Goal: Task Accomplishment & Management: Complete application form

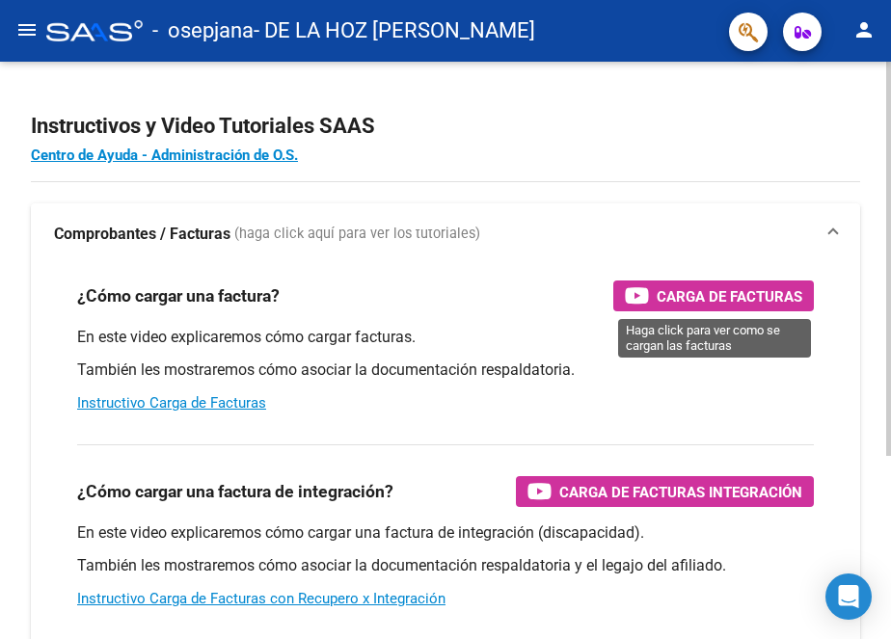
click at [701, 294] on span "Carga de Facturas" at bounding box center [730, 296] width 146 height 24
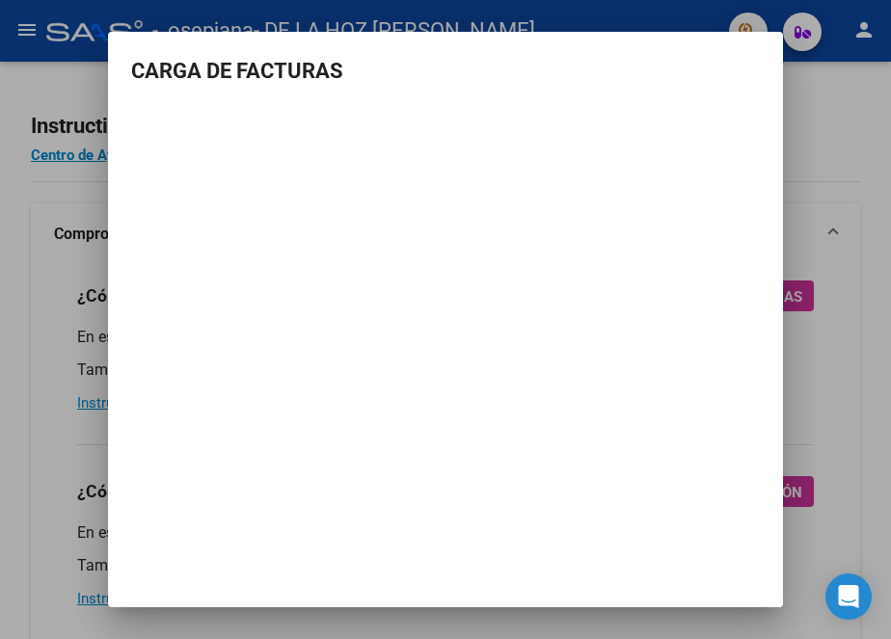
click at [858, 158] on div at bounding box center [445, 319] width 891 height 639
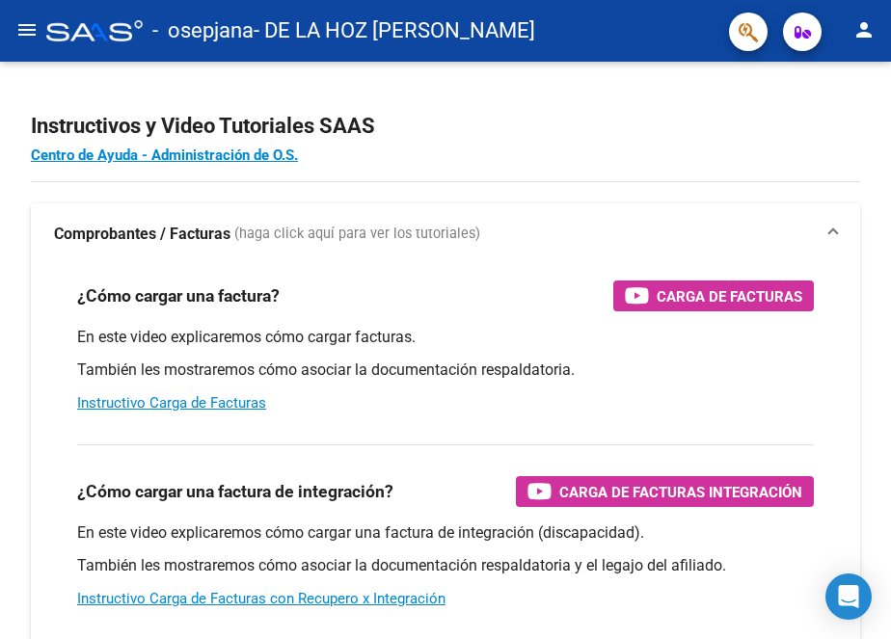
click at [35, 23] on mat-icon "menu" at bounding box center [26, 29] width 23 height 23
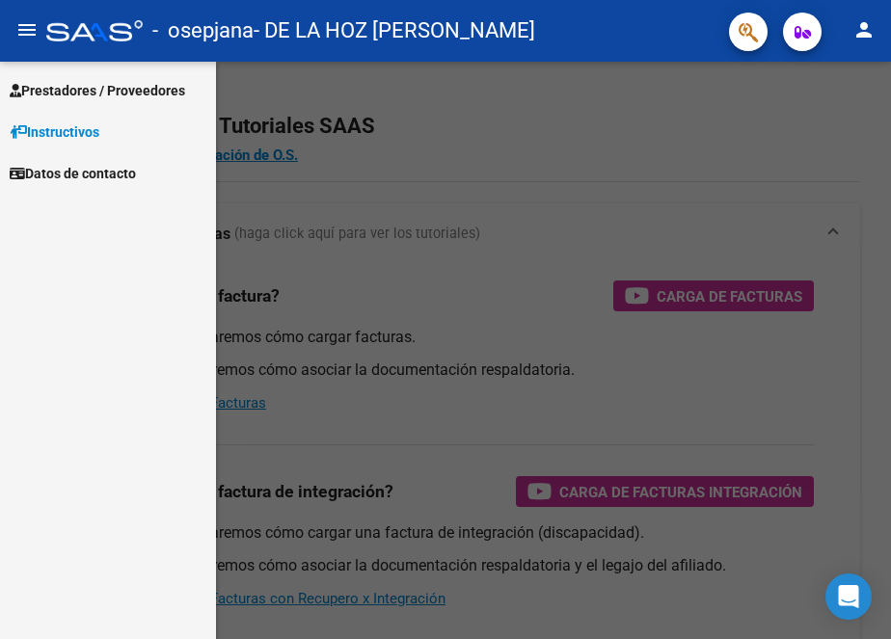
click at [69, 88] on span "Prestadores / Proveedores" at bounding box center [98, 90] width 176 height 21
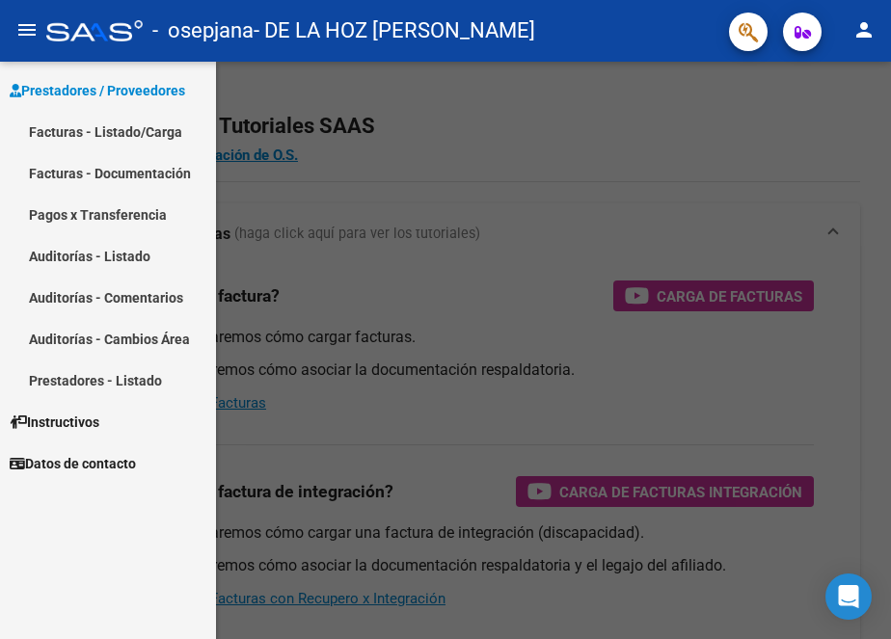
click at [68, 119] on link "Facturas - Listado/Carga" at bounding box center [108, 131] width 216 height 41
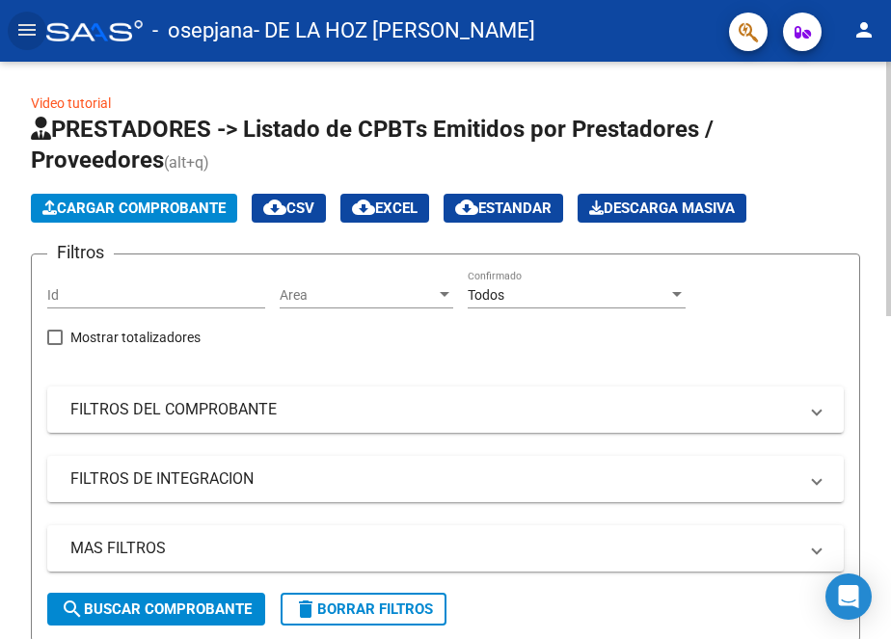
click at [115, 214] on span "Cargar Comprobante" at bounding box center [133, 208] width 183 height 17
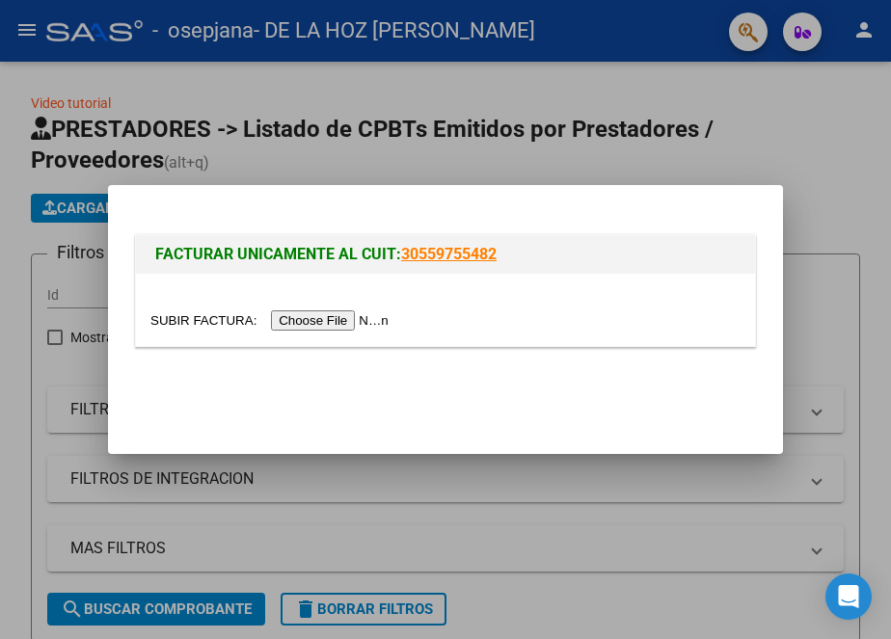
click at [307, 322] on input "file" at bounding box center [272, 321] width 244 height 20
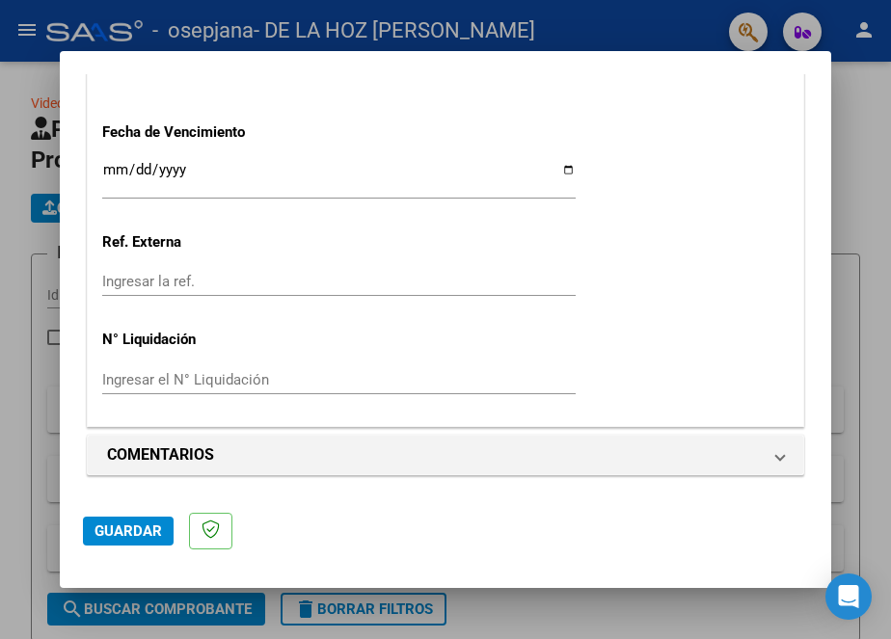
scroll to position [1202, 0]
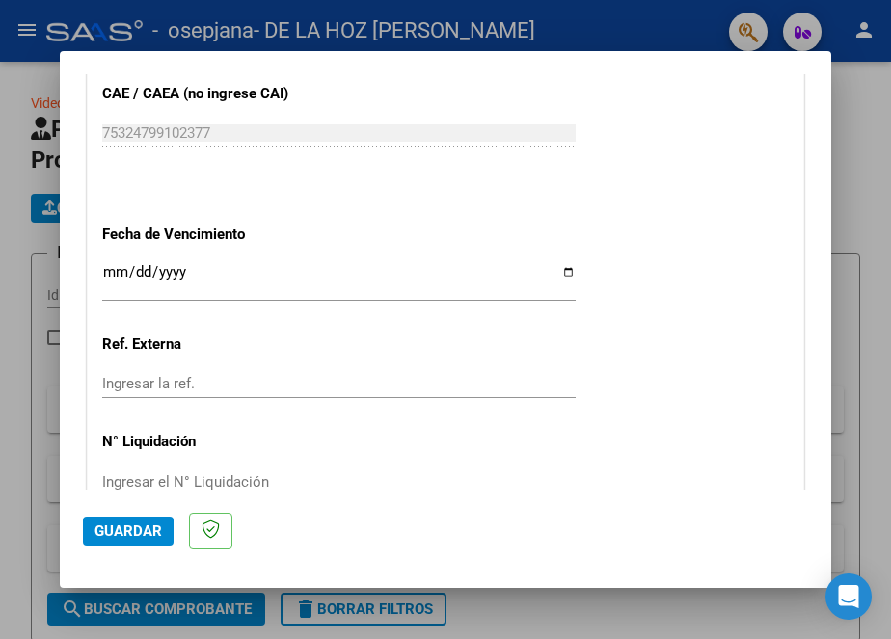
click at [138, 538] on span "Guardar" at bounding box center [129, 531] width 68 height 17
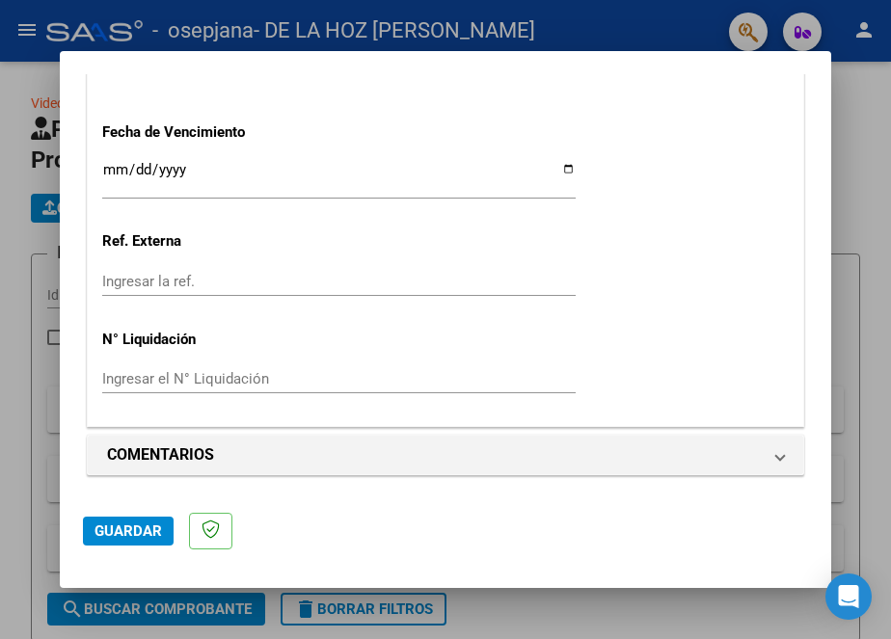
click at [131, 533] on span "Guardar" at bounding box center [129, 531] width 68 height 17
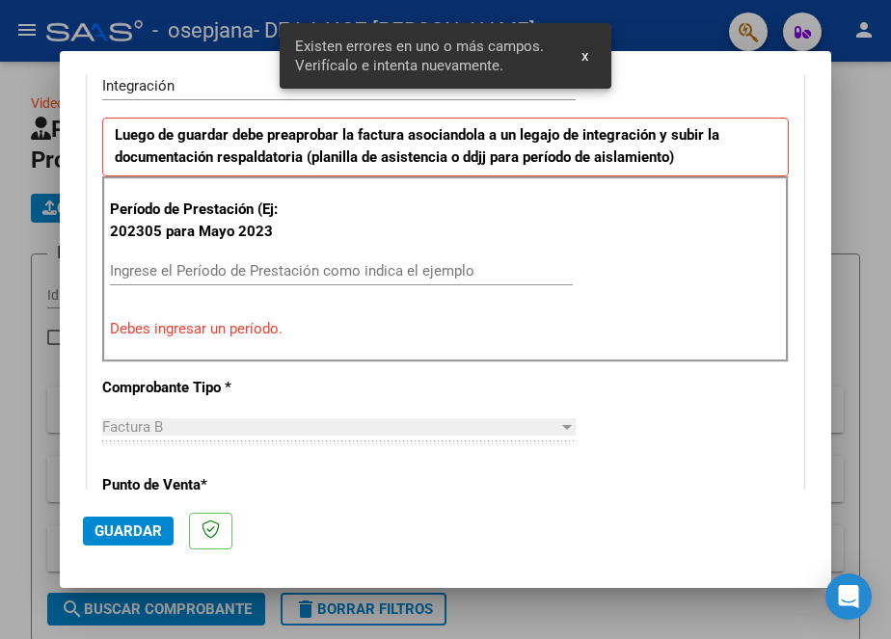
scroll to position [427, 0]
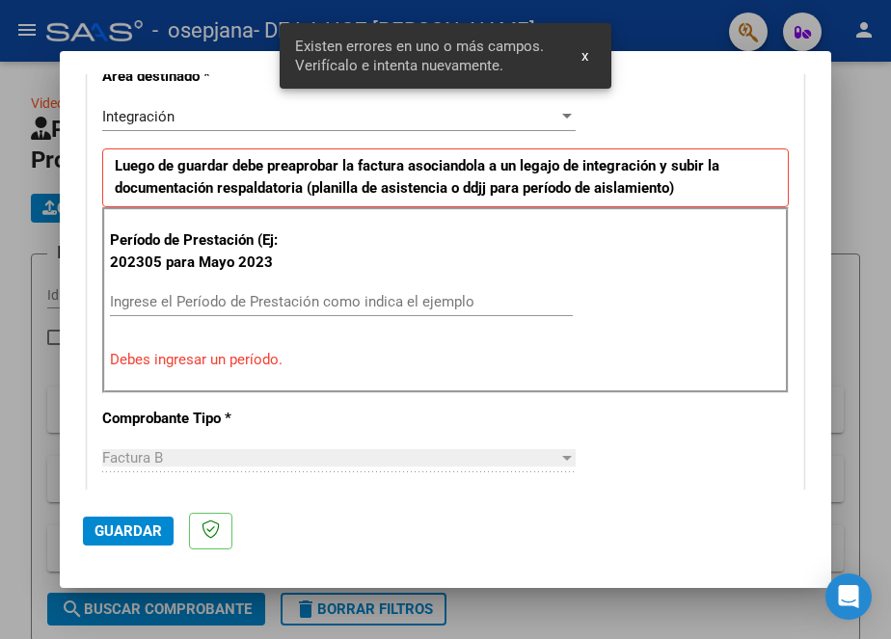
drag, startPoint x: 190, startPoint y: 362, endPoint x: 203, endPoint y: 301, distance: 62.0
click at [203, 301] on div "Período de Prestación (Ej: 202305 para [DATE] Ingrese el Período de Prestación …" at bounding box center [445, 299] width 687 height 185
click at [203, 303] on input "Ingrese el Período de Prestación como indica el ejemplo" at bounding box center [341, 301] width 463 height 17
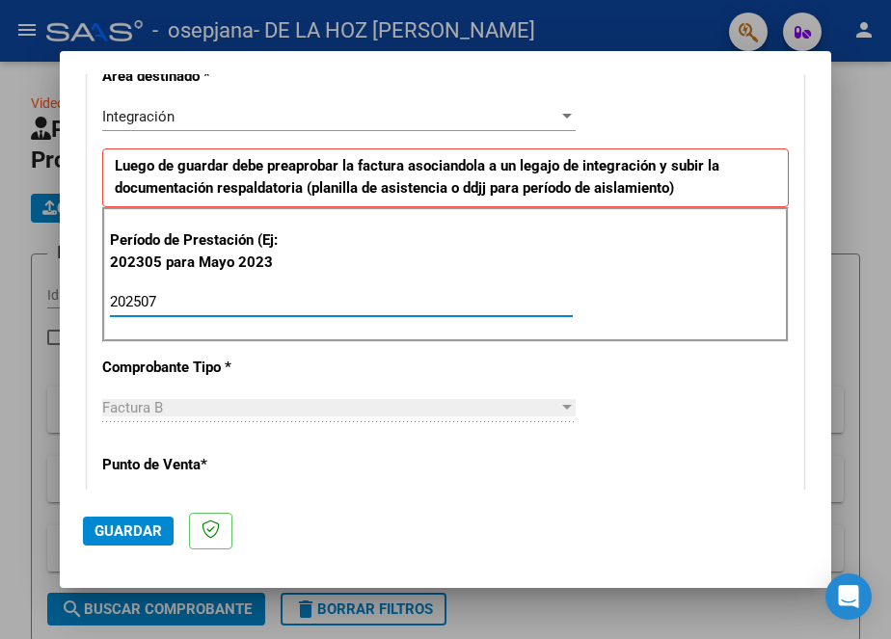
type input "202507"
click at [134, 515] on mat-dialog-actions "Guardar" at bounding box center [445, 528] width 725 height 76
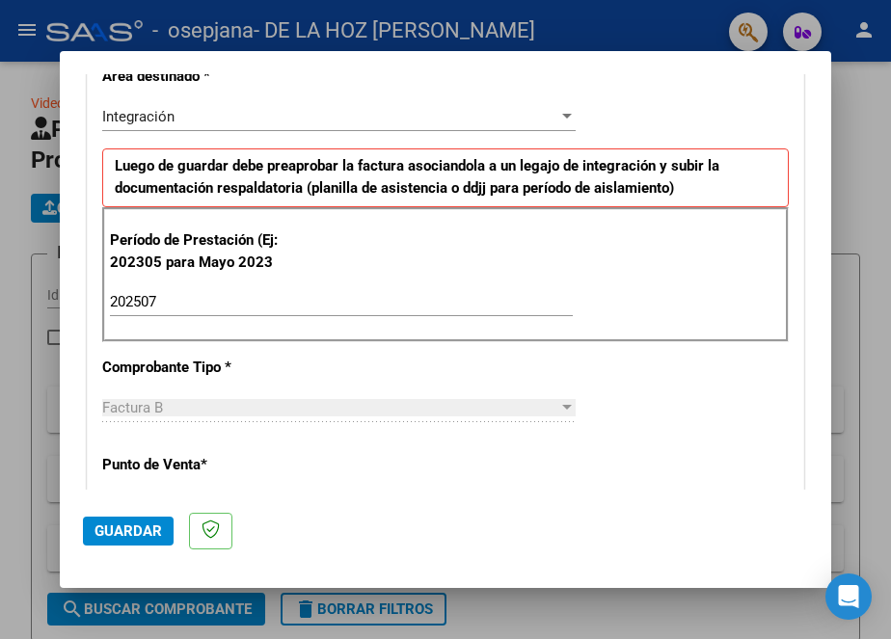
click at [135, 526] on span "Guardar" at bounding box center [129, 531] width 68 height 17
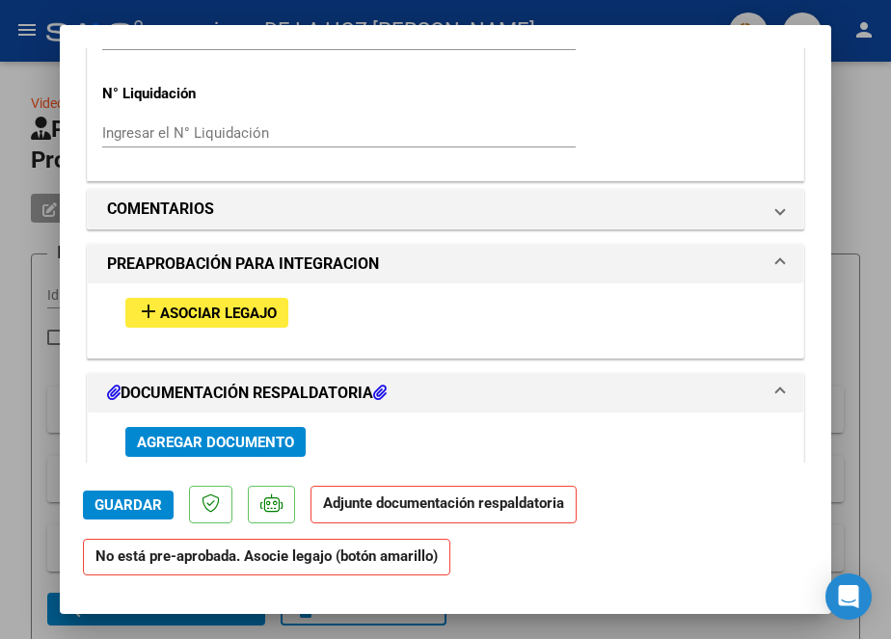
scroll to position [1593, 0]
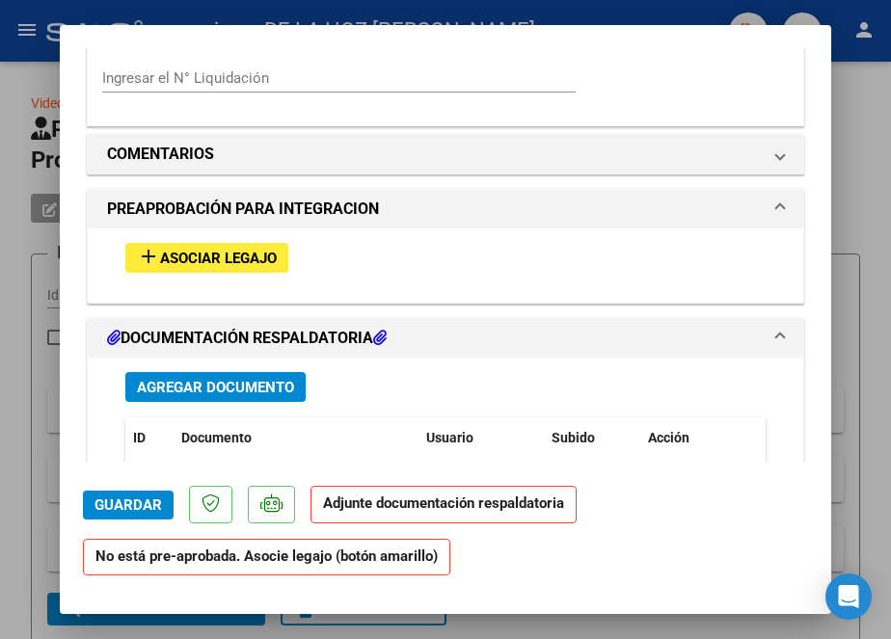
click at [218, 385] on span "Agregar Documento" at bounding box center [215, 387] width 157 height 17
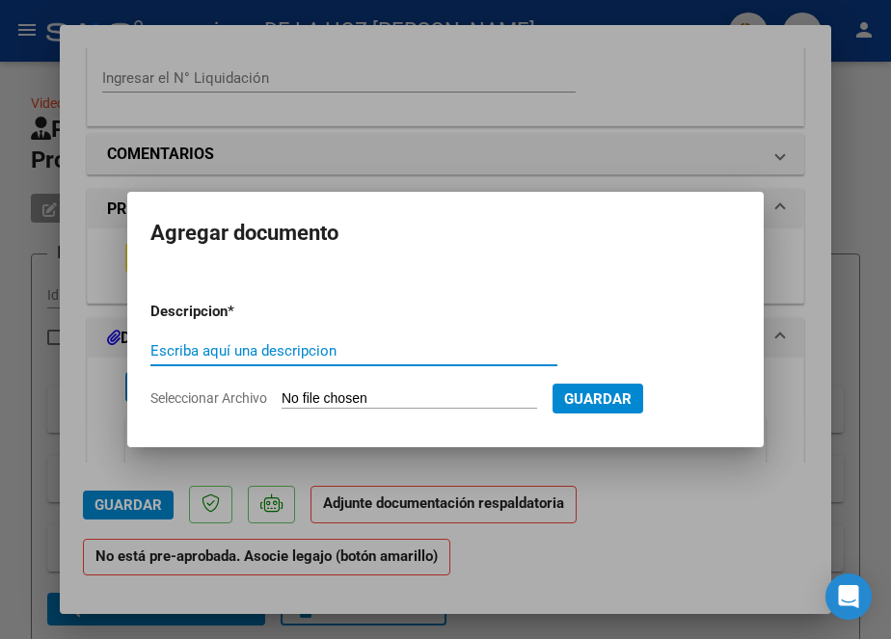
click at [405, 354] on input "Escriba aquí una descripcion" at bounding box center [353, 350] width 407 height 17
click at [462, 349] on input "RECIBO" at bounding box center [353, 350] width 407 height 17
type input "RECIBO OP 78951 Y OP 75959"
click at [537, 399] on input "Seleccionar Archivo" at bounding box center [410, 400] width 256 height 18
type input "C:\fakepath\RECIBO [PERSON_NAME].jpg"
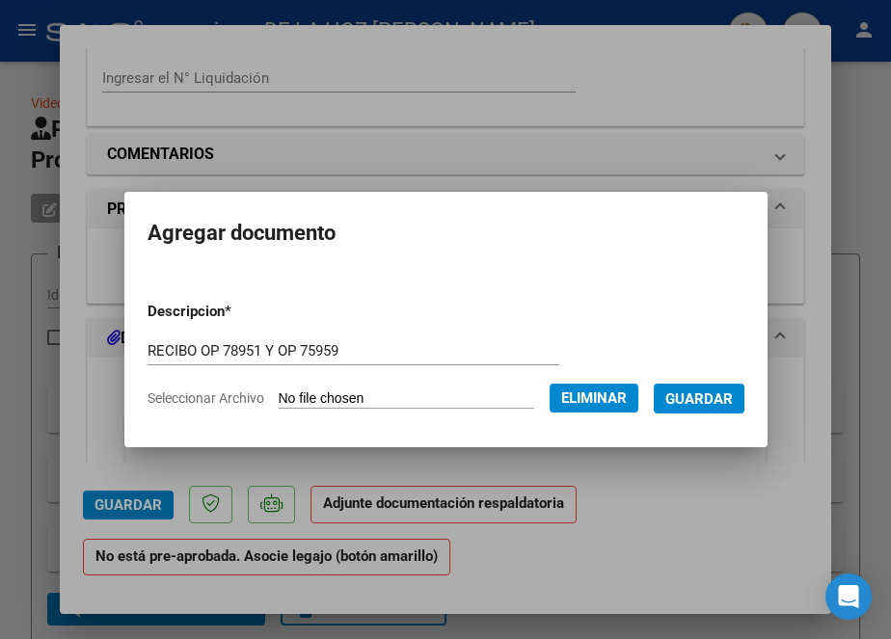
click at [720, 396] on span "Guardar" at bounding box center [699, 399] width 68 height 17
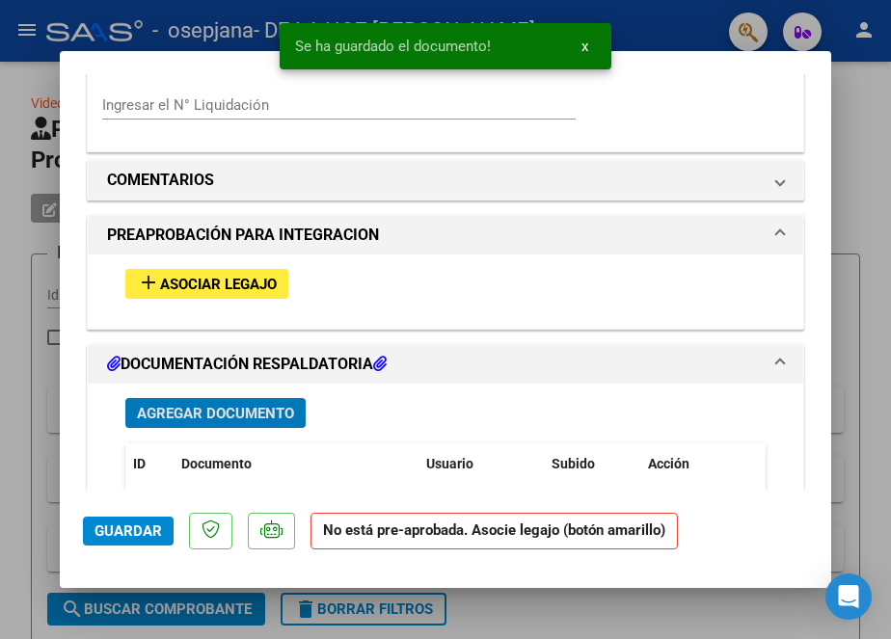
click at [250, 417] on span "Agregar Documento" at bounding box center [215, 413] width 157 height 17
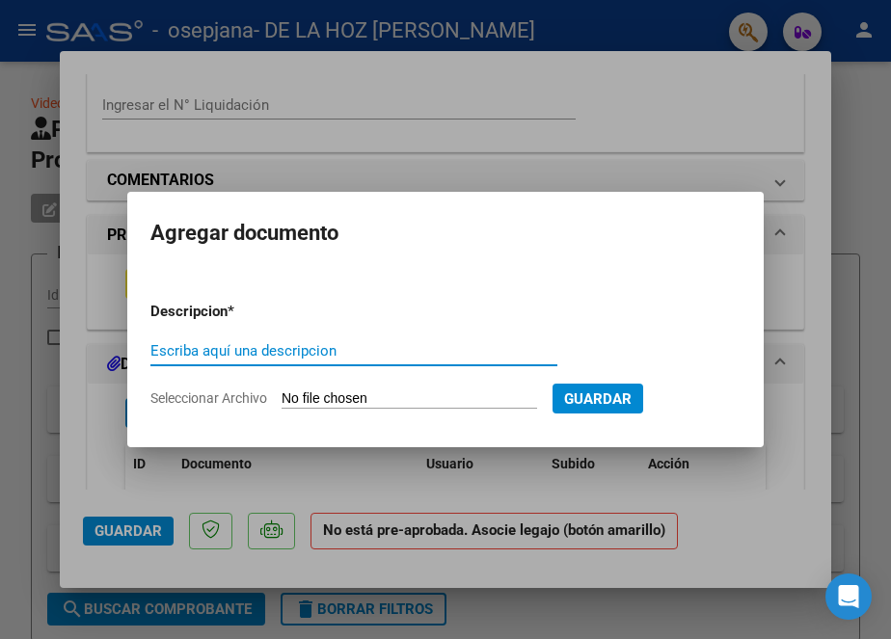
click at [315, 354] on input "Escriba aquí una descripcion" at bounding box center [353, 350] width 407 height 17
type input "OP 78951"
click at [367, 405] on input "Seleccionar Archivo" at bounding box center [410, 400] width 256 height 18
type input "C:\fakepath\OP 78951.jpg"
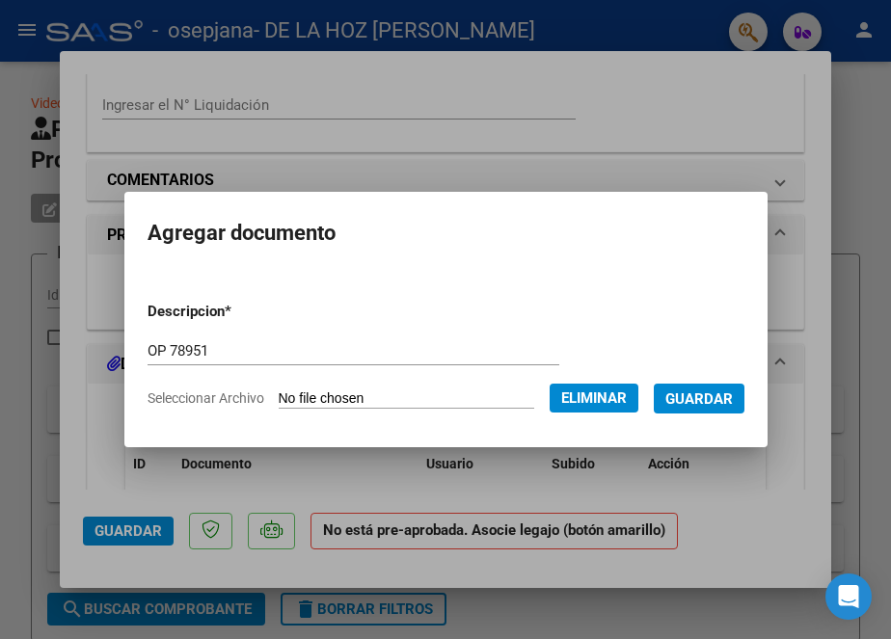
click at [742, 387] on button "Guardar" at bounding box center [699, 399] width 91 height 30
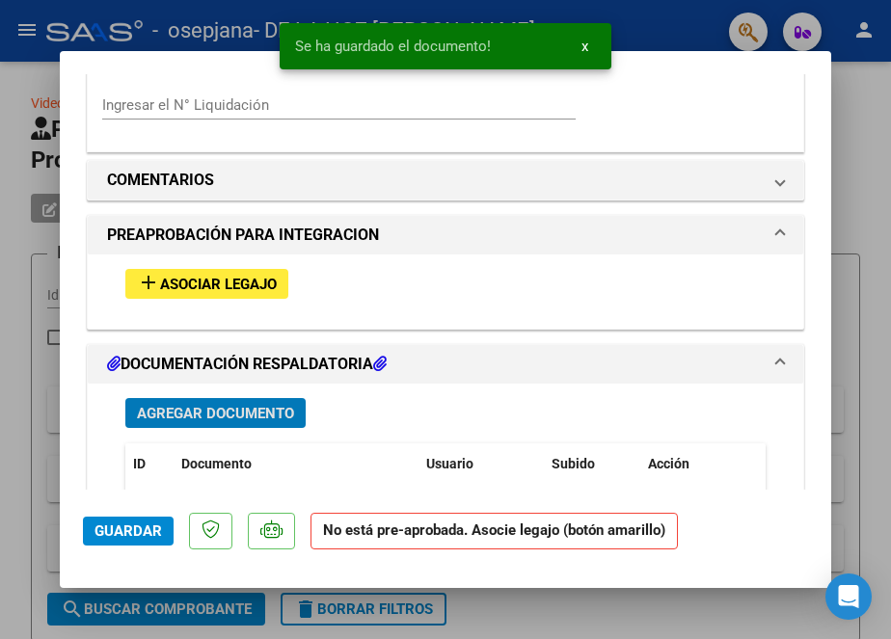
click at [191, 409] on span "Agregar Documento" at bounding box center [215, 413] width 157 height 17
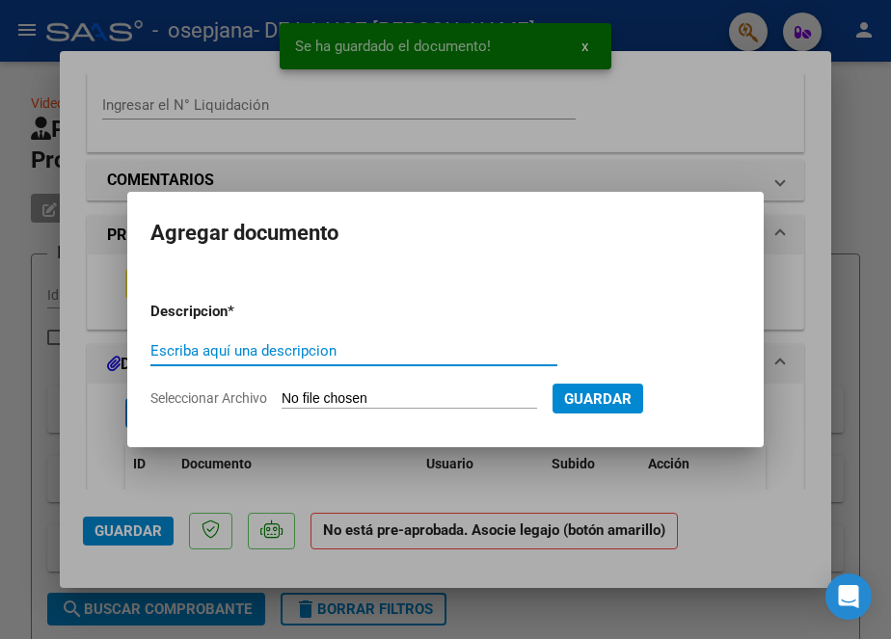
click at [289, 360] on input "Escriba aquí una descripcion" at bounding box center [353, 350] width 407 height 17
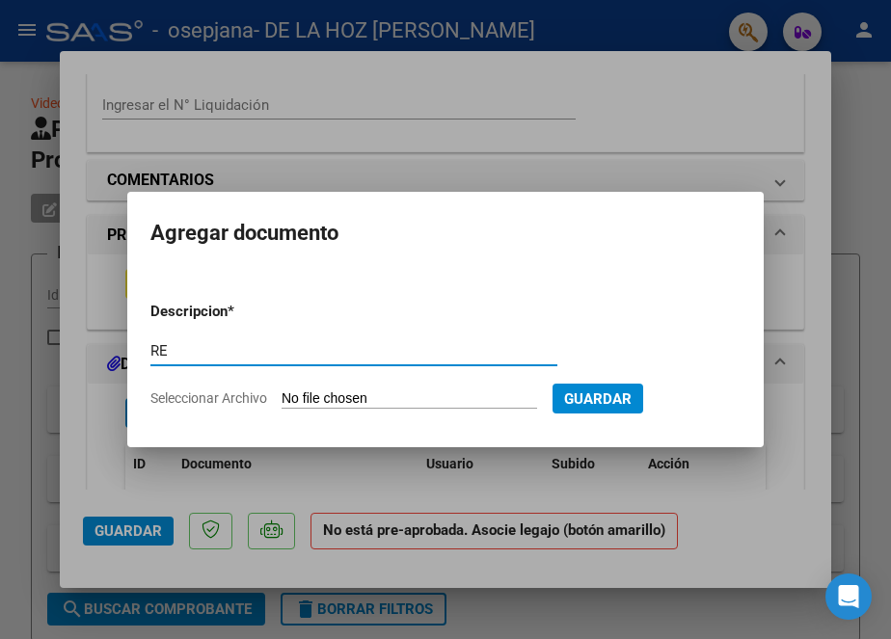
type input "R"
type input "OP 75959"
click at [439, 395] on input "Seleccionar Archivo" at bounding box center [410, 400] width 256 height 18
type input "C:\fakepath\OP 75959.jpg"
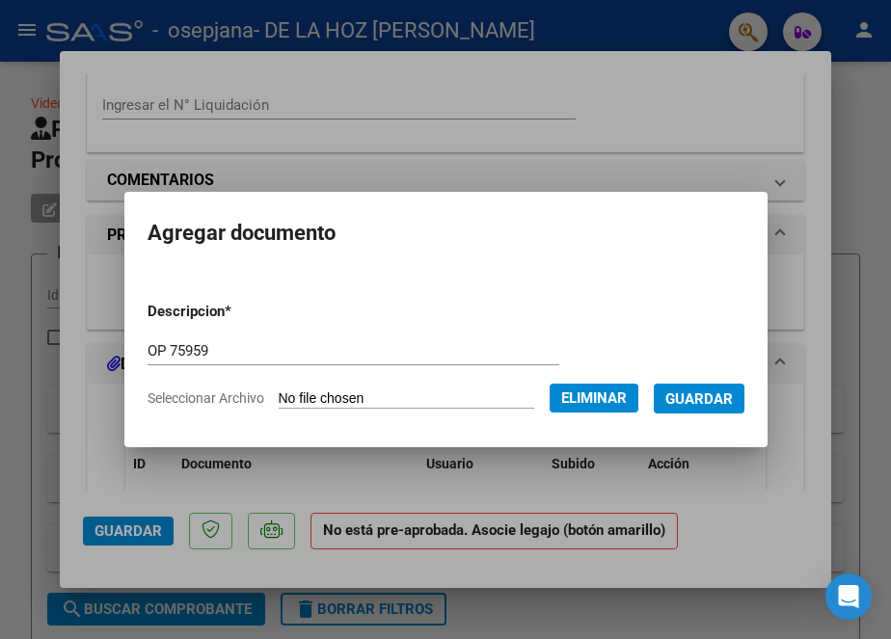
click at [720, 407] on span "Guardar" at bounding box center [699, 399] width 68 height 17
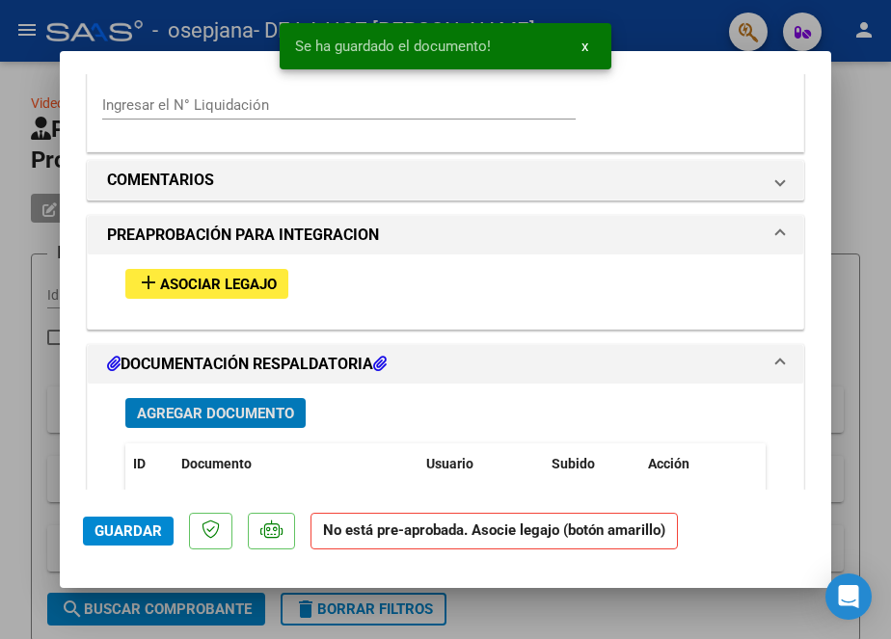
click at [248, 416] on span "Agregar Documento" at bounding box center [215, 413] width 157 height 17
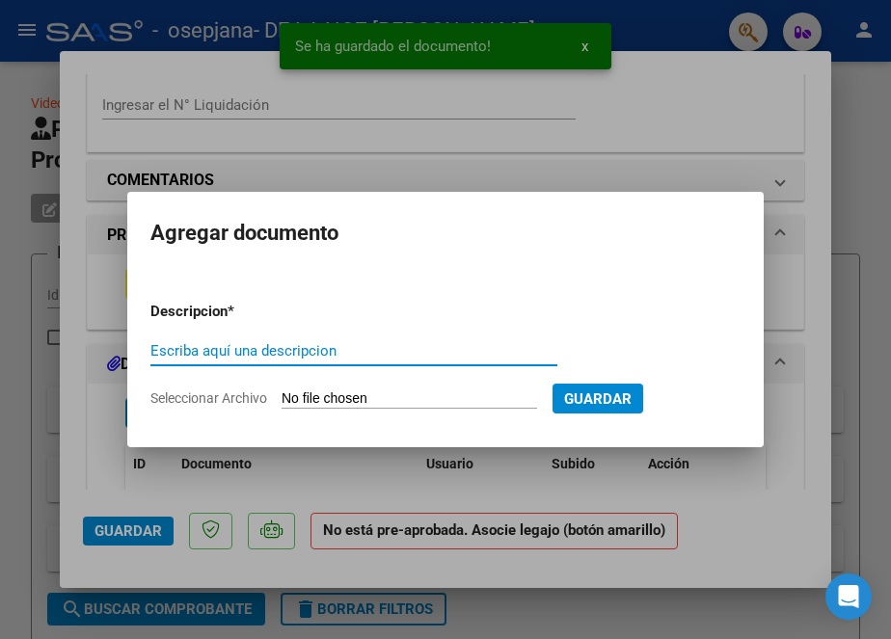
click at [349, 357] on input "Escriba aquí una descripcion" at bounding box center [353, 350] width 407 height 17
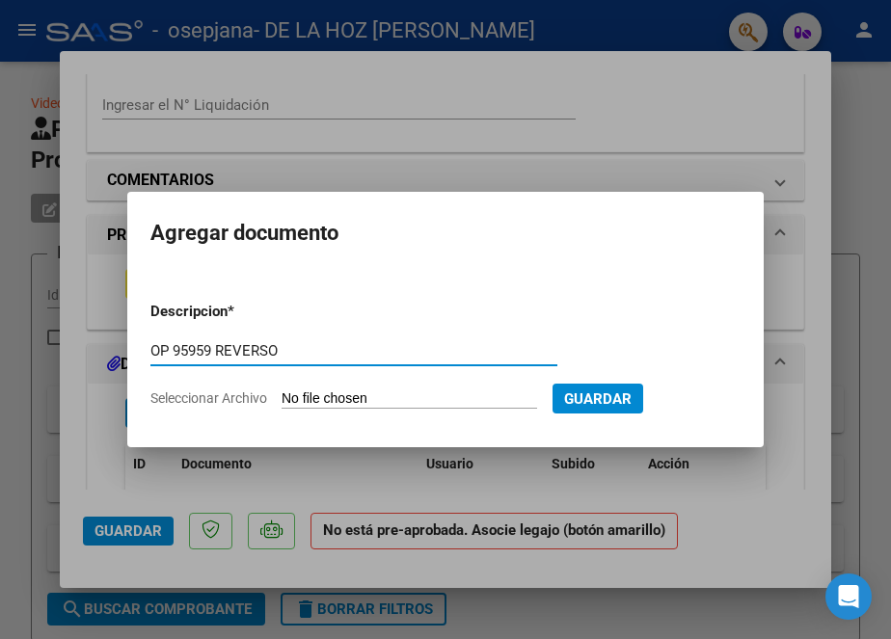
type input "OP 95959 REVERSO"
click at [470, 392] on input "Seleccionar Archivo" at bounding box center [410, 400] width 256 height 18
type input "C:\fakepath\OP 95959 reverso.jpg"
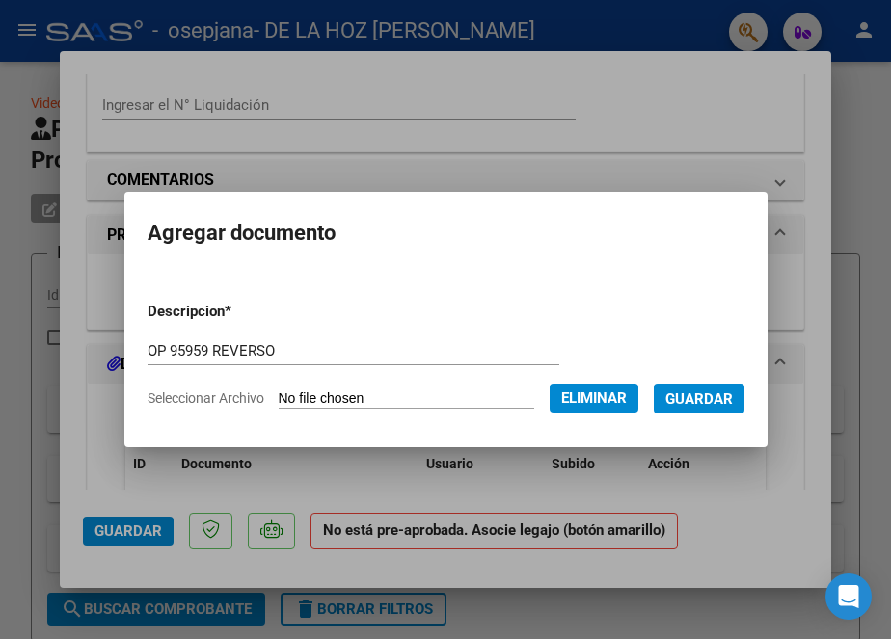
click at [744, 396] on button "Guardar" at bounding box center [699, 399] width 91 height 30
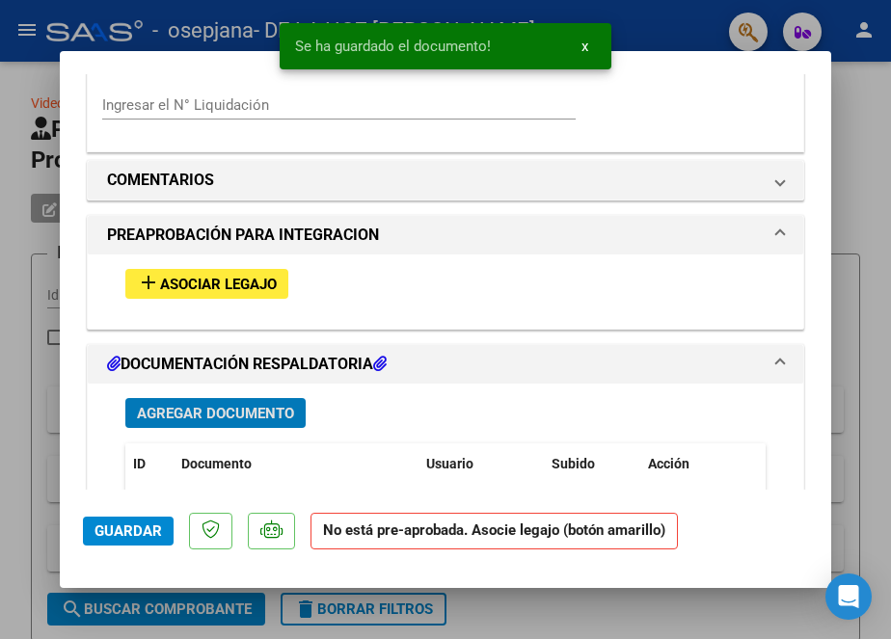
click at [233, 412] on span "Agregar Documento" at bounding box center [215, 413] width 157 height 17
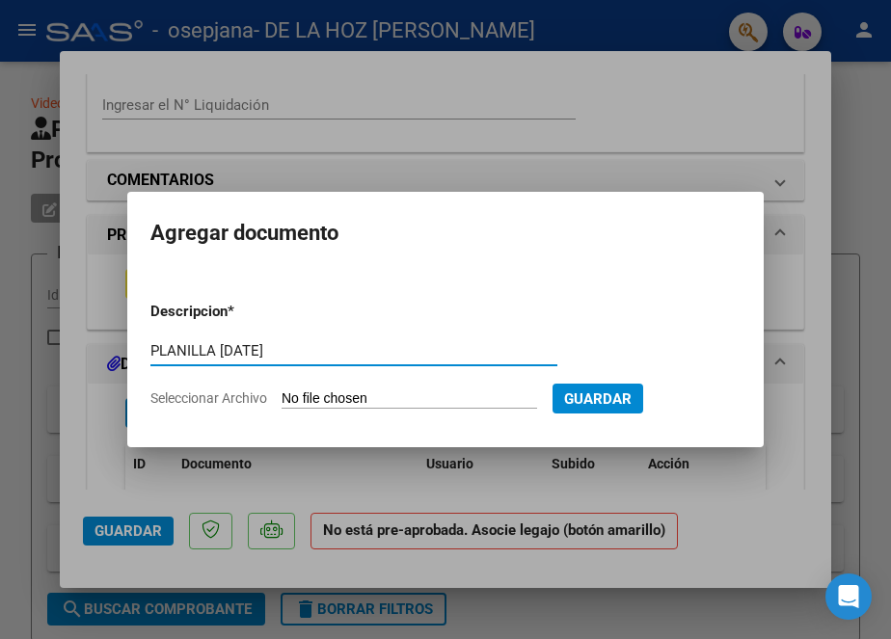
type input "PLANILLA [DATE]"
click at [461, 409] on input "Seleccionar Archivo" at bounding box center [410, 400] width 256 height 18
click at [606, 128] on div at bounding box center [445, 319] width 891 height 639
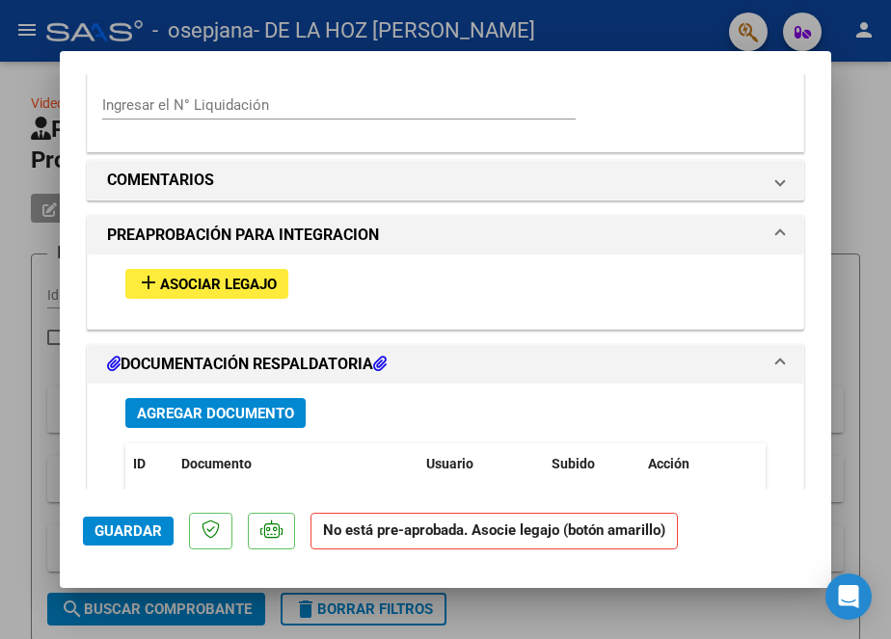
click at [239, 406] on span "Agregar Documento" at bounding box center [215, 413] width 157 height 17
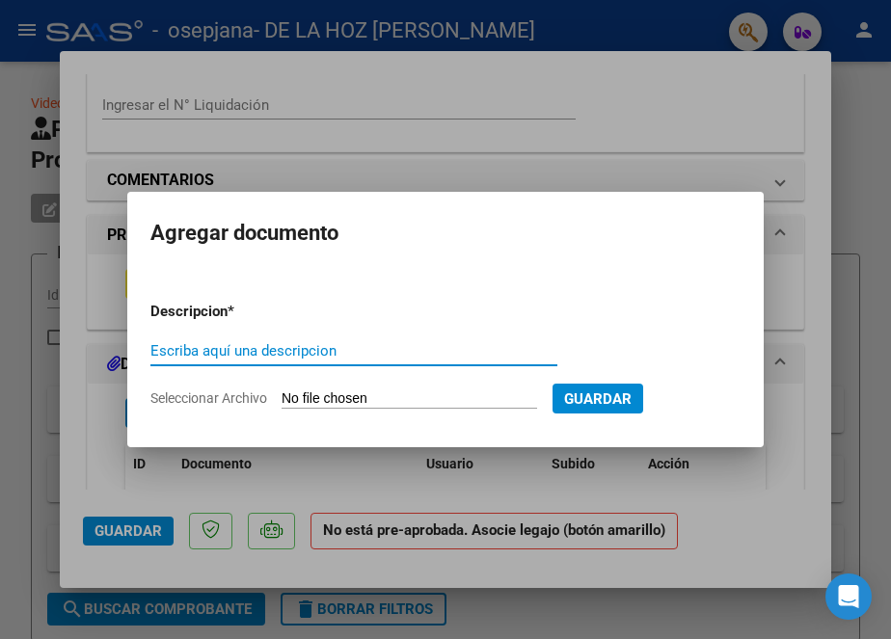
click at [456, 349] on input "Escriba aquí una descripcion" at bounding box center [353, 350] width 407 height 17
type input "PLANILLA [DATE]"
click at [457, 394] on input "Seleccionar Archivo" at bounding box center [410, 400] width 256 height 18
type input "C:\fakepath\PLANILLA [PERSON_NAME][DATE].jpg"
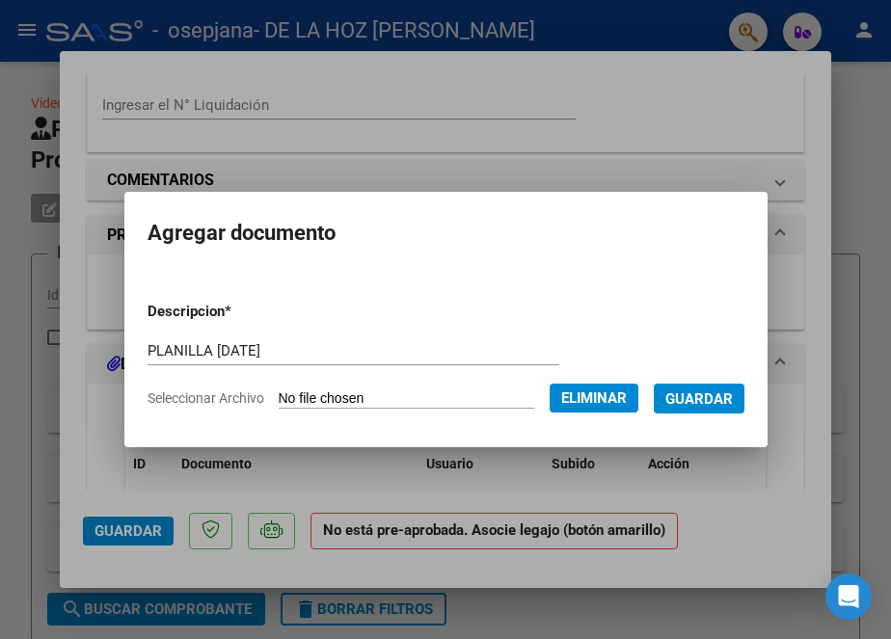
click at [724, 394] on span "Guardar" at bounding box center [699, 399] width 68 height 17
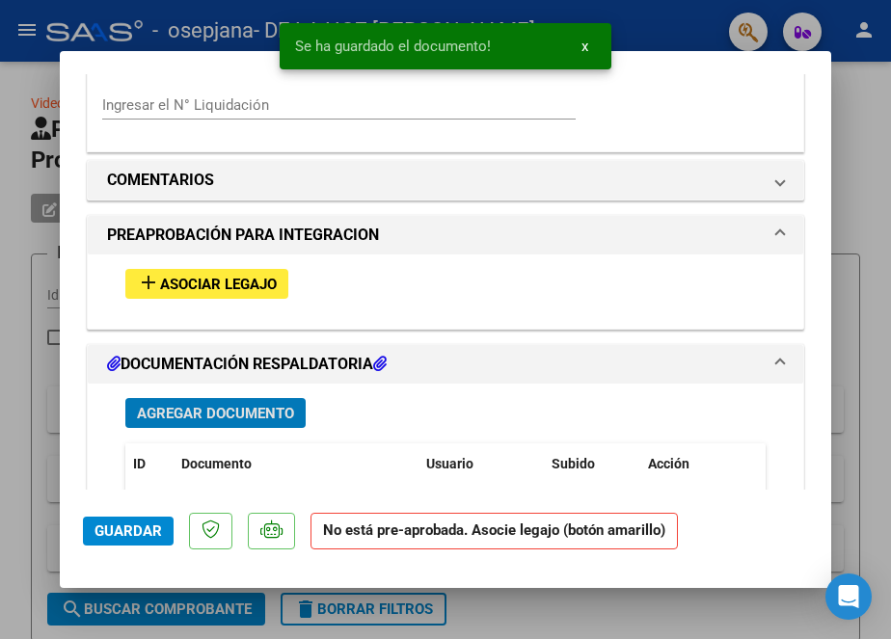
click at [223, 285] on span "Asociar Legajo" at bounding box center [218, 284] width 117 height 17
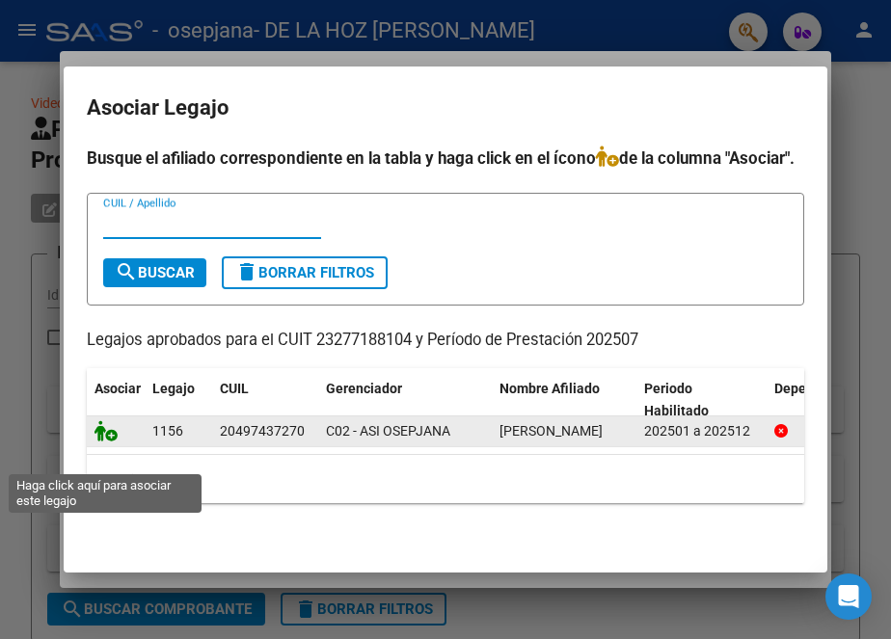
click at [102, 442] on icon at bounding box center [106, 430] width 23 height 21
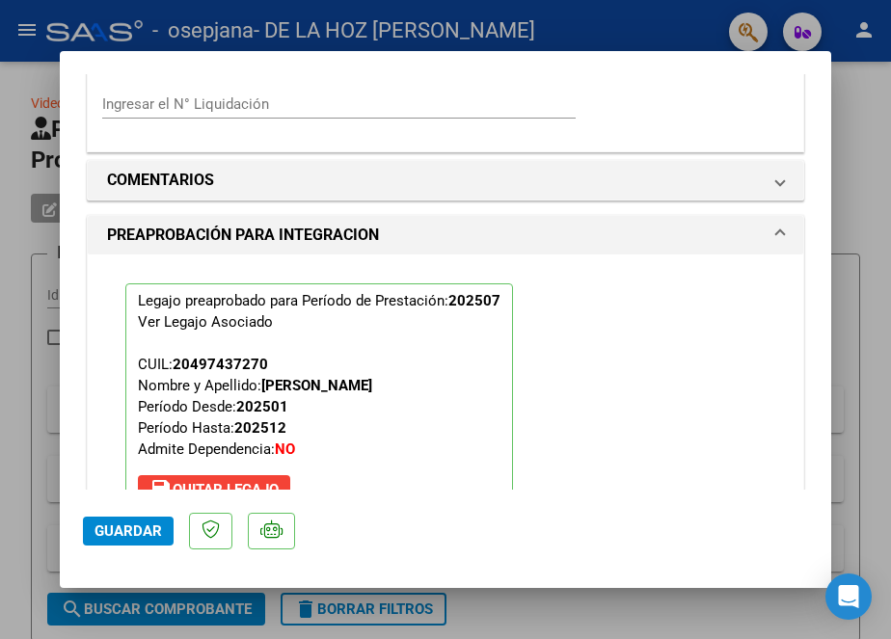
scroll to position [2207, 0]
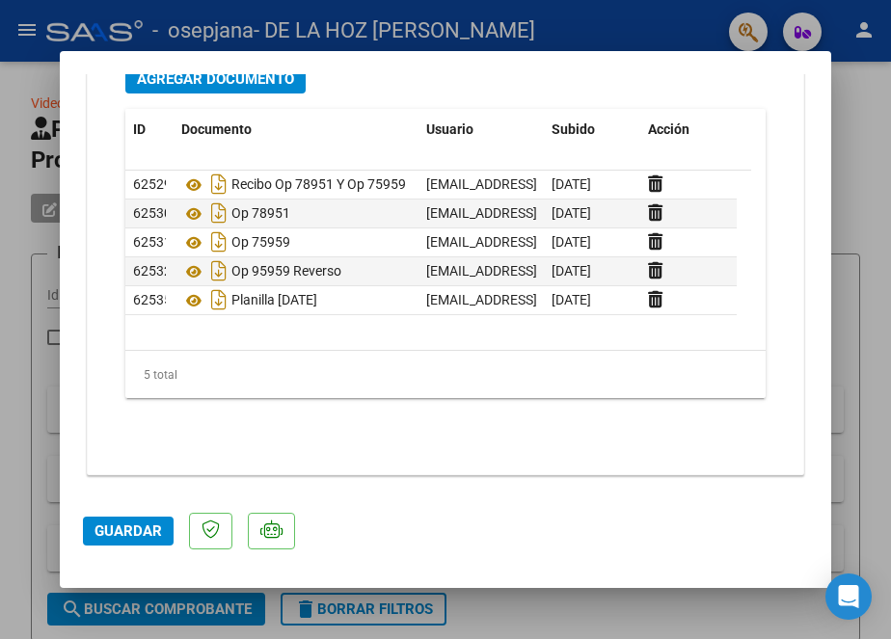
click at [141, 519] on button "Guardar" at bounding box center [128, 531] width 91 height 29
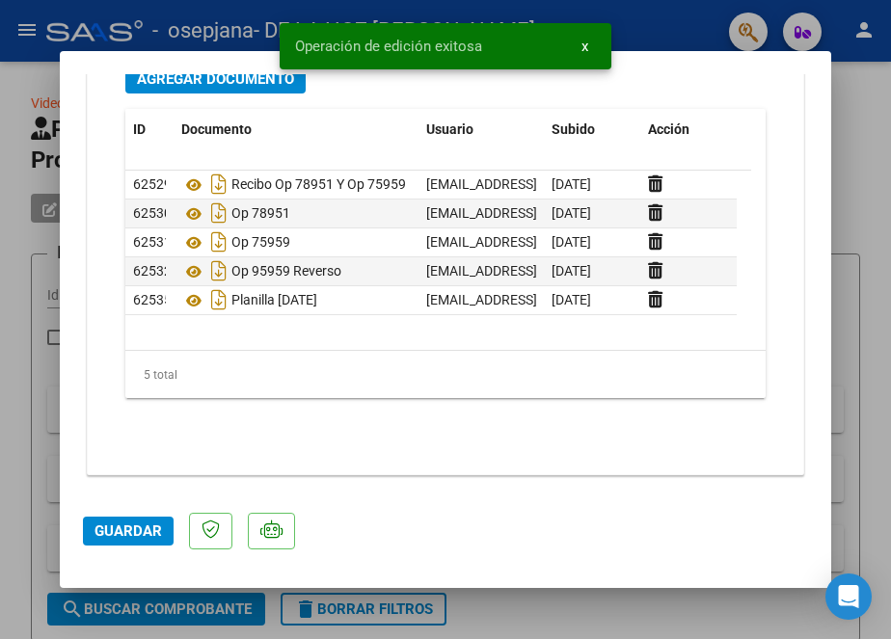
click at [145, 535] on span "Guardar" at bounding box center [129, 531] width 68 height 17
click at [874, 154] on div at bounding box center [445, 319] width 891 height 639
type input "$ 0,00"
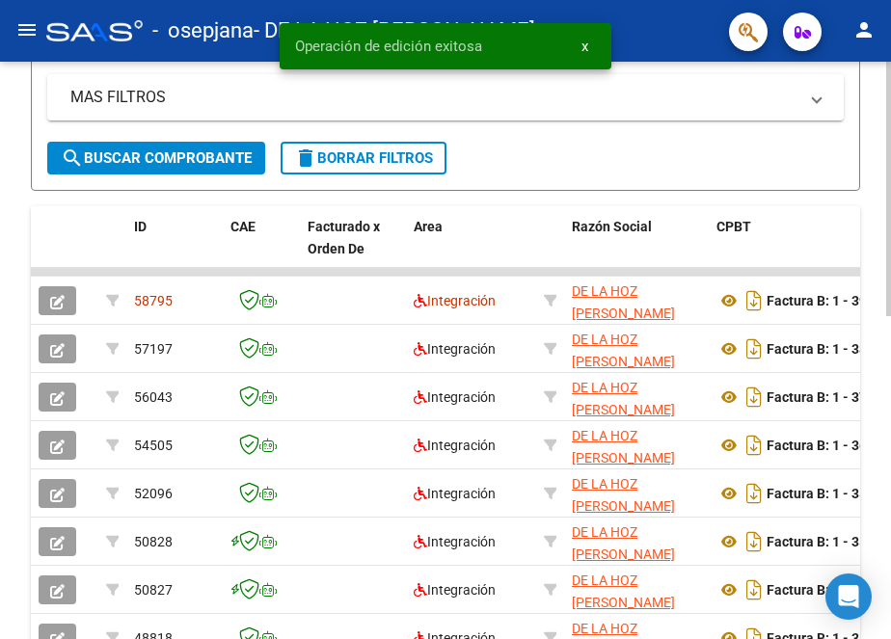
click at [884, 459] on div "Video tutorial PRESTADORES -> Listado de CPBTs Emitidos por Prestadores / Prove…" at bounding box center [448, 258] width 896 height 1296
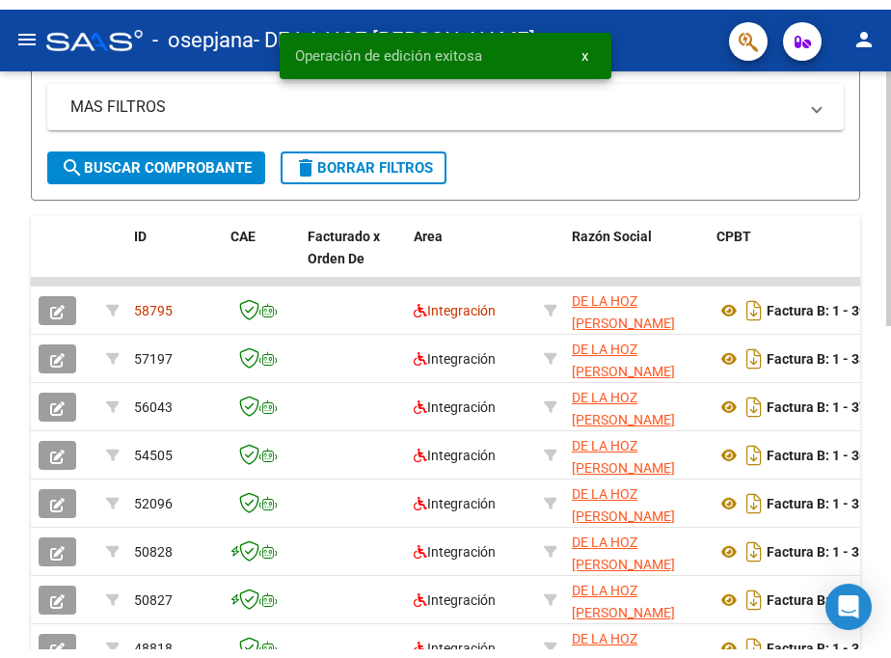
scroll to position [453, 0]
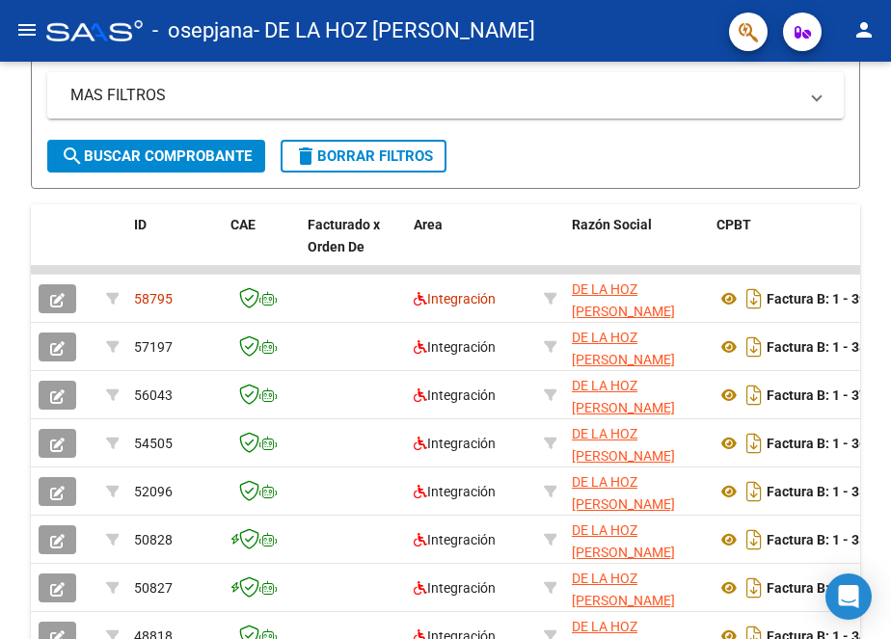
drag, startPoint x: 884, startPoint y: 459, endPoint x: 792, endPoint y: -9, distance: 476.8
click at [792, 0] on html "menu - osepjana - DE LA HOZ [PERSON_NAME] person Prestadores / Proveedores Fact…" at bounding box center [445, 319] width 891 height 639
